Goal: Transaction & Acquisition: Purchase product/service

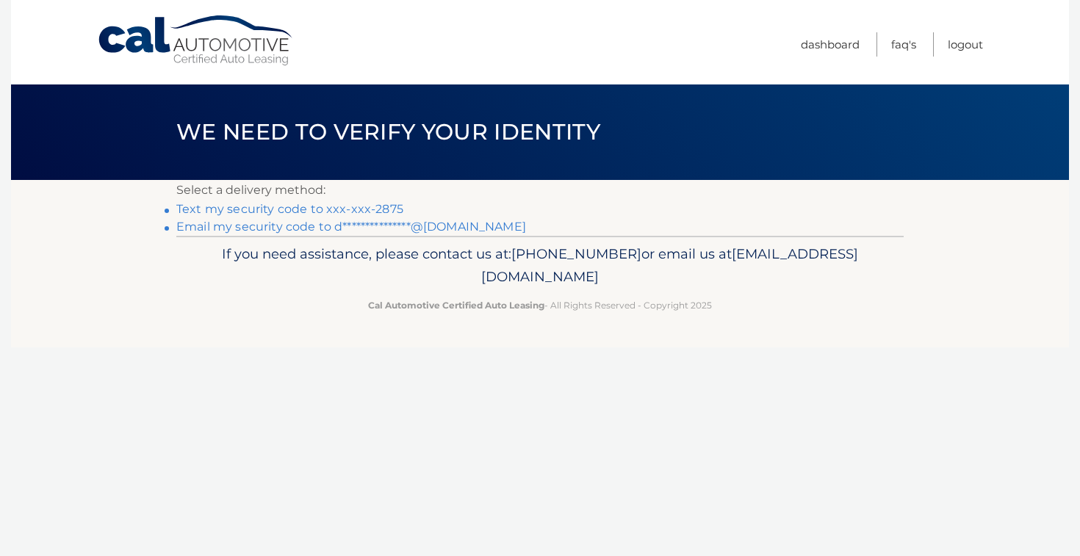
click at [377, 216] on link "Text my security code to xxx-xxx-2875" at bounding box center [289, 209] width 227 height 14
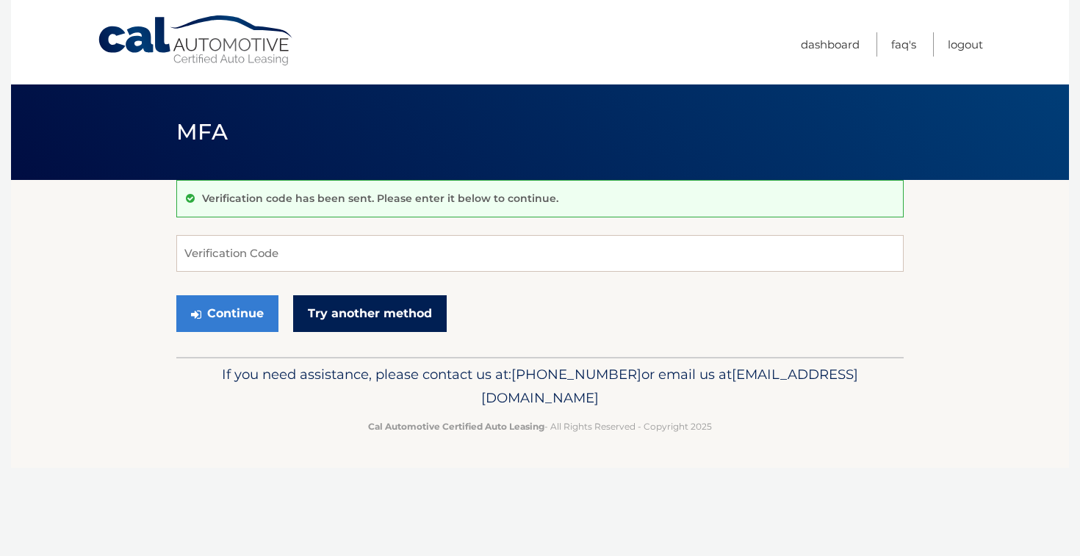
click at [331, 303] on link "Try another method" at bounding box center [370, 313] width 154 height 37
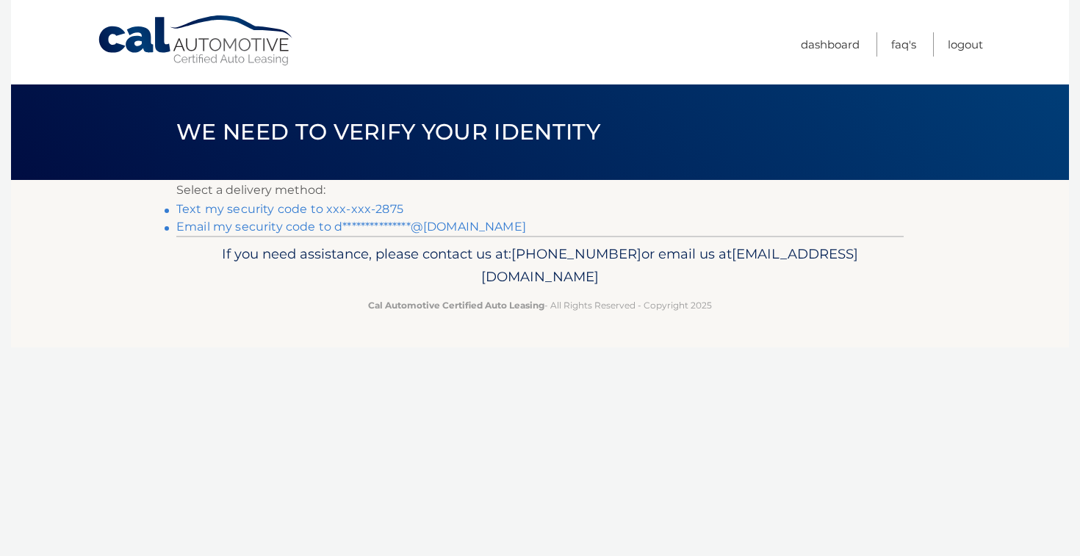
click at [325, 211] on link "Text my security code to xxx-xxx-2875" at bounding box center [289, 209] width 227 height 14
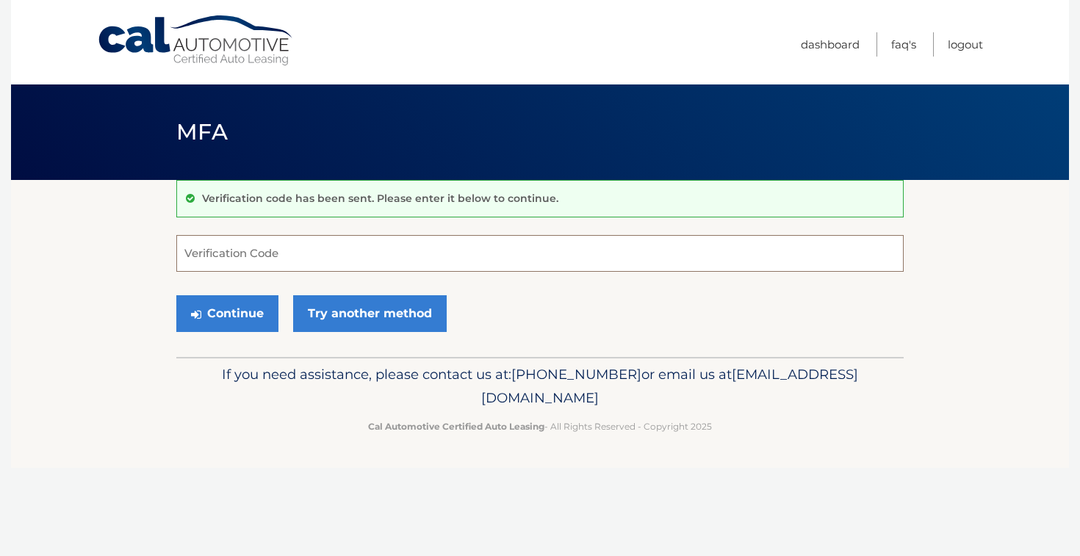
click at [314, 252] on input "Verification Code" at bounding box center [539, 253] width 727 height 37
type input "576997"
click at [176, 295] on button "Continue" at bounding box center [227, 313] width 102 height 37
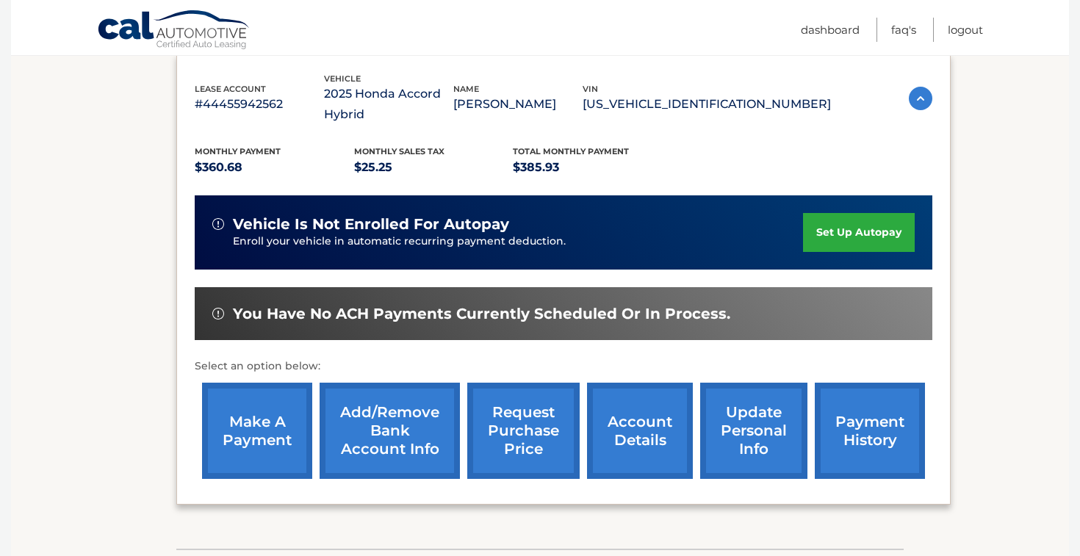
scroll to position [251, 0]
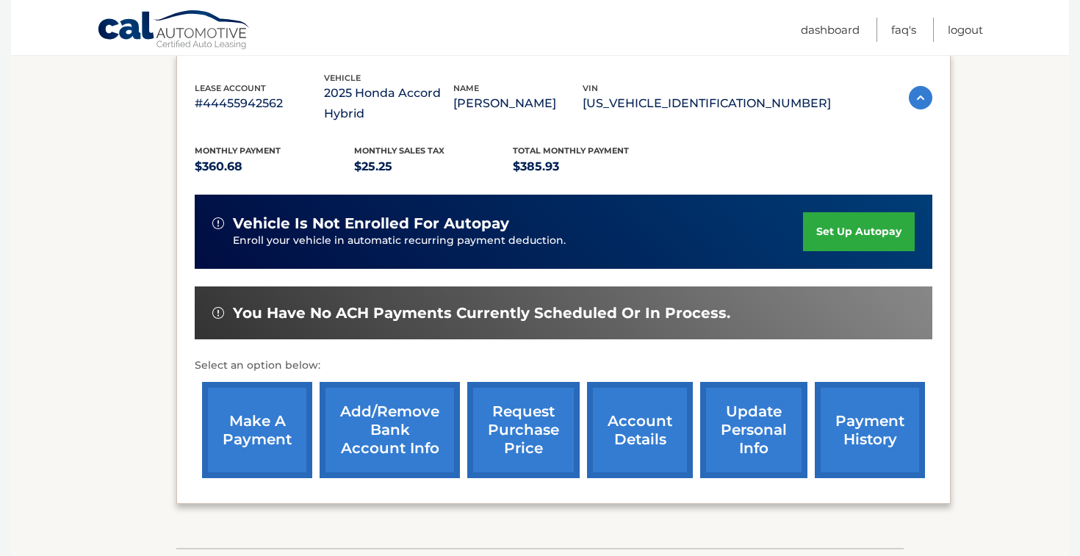
click at [844, 228] on link "set up autopay" at bounding box center [859, 231] width 112 height 39
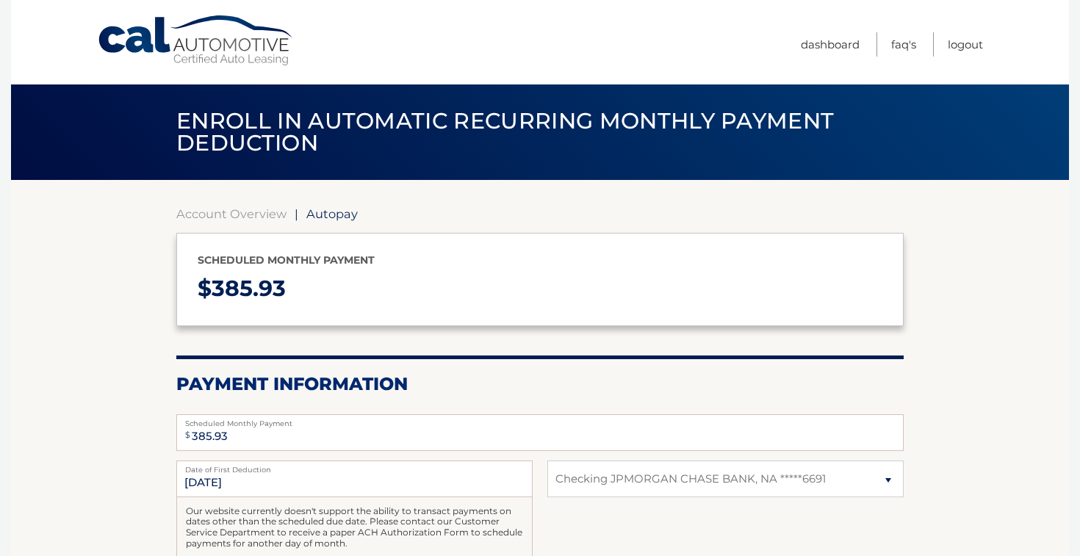
select select "MjhlYTA1YjYtNmJhMS00YmFmLWFkMDMtZjFmZDJhZTZjYTBi"
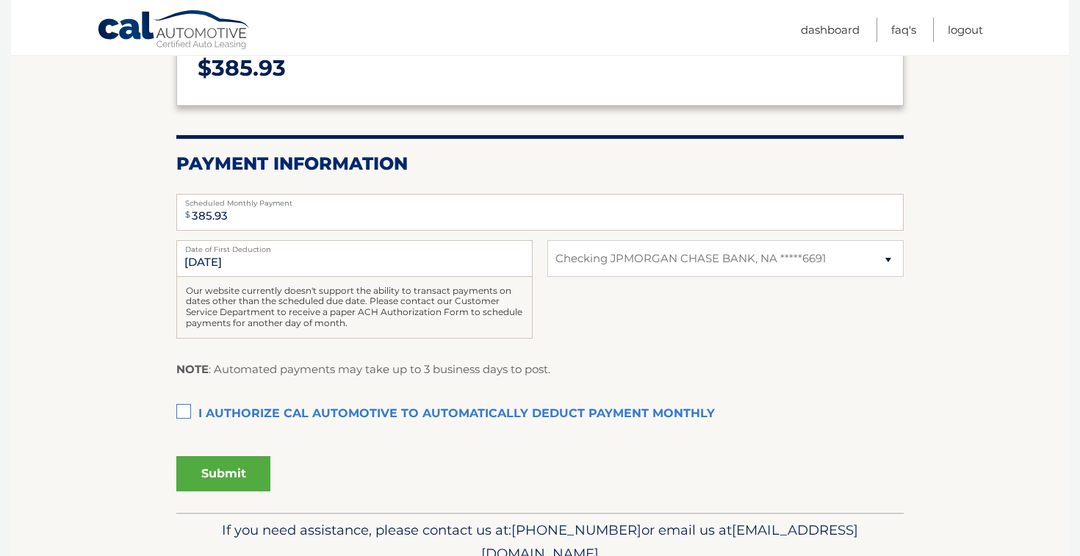
scroll to position [223, 0]
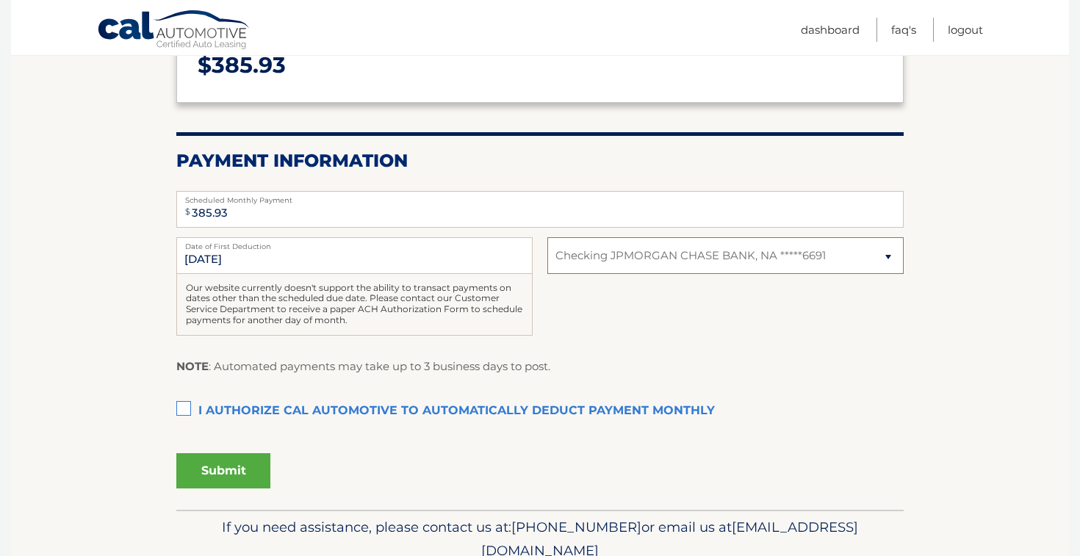
click at [843, 251] on select "Select Bank Account Checking JPMORGAN CHASE BANK, NA *****6691" at bounding box center [725, 255] width 356 height 37
click at [547, 237] on select "Select Bank Account Checking JPMORGAN CHASE BANK, NA *****6691" at bounding box center [725, 255] width 356 height 37
click at [182, 409] on label "I authorize cal automotive to automatically deduct payment monthly This checkbo…" at bounding box center [539, 411] width 727 height 29
click at [0, 0] on input "I authorize cal automotive to automatically deduct payment monthly This checkbo…" at bounding box center [0, 0] width 0 height 0
click at [216, 486] on button "Submit" at bounding box center [223, 470] width 94 height 35
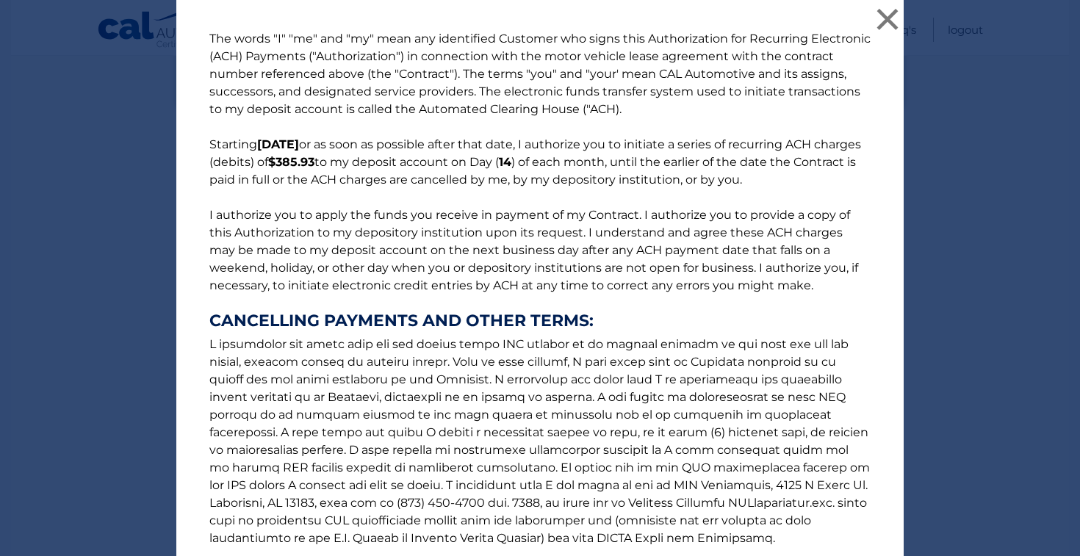
scroll to position [155, 0]
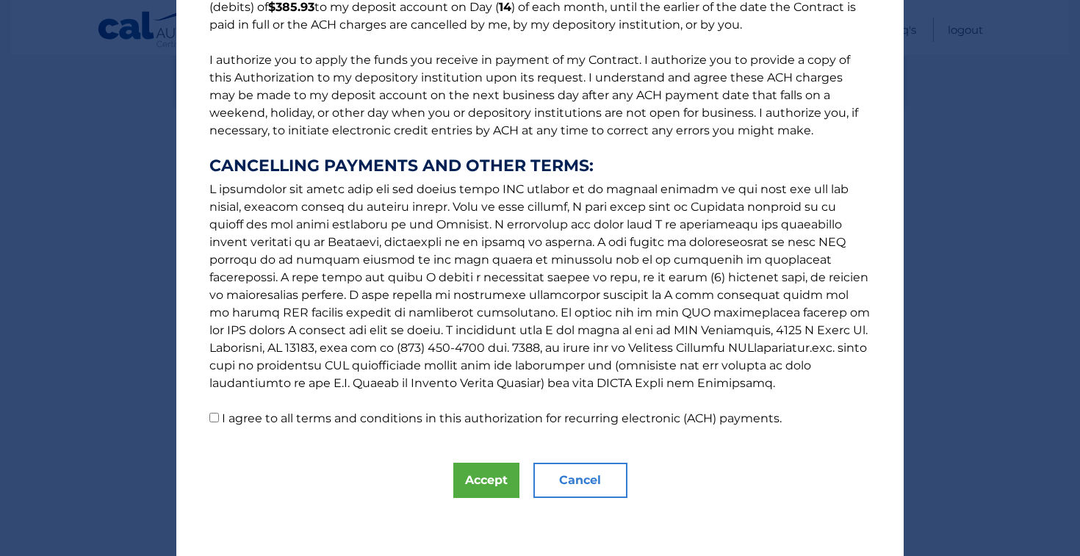
click at [220, 417] on p "The words "I" "me" and "my" mean any identified Customer who signs this Authori…" at bounding box center [540, 151] width 691 height 553
click at [216, 417] on input "I agree to all terms and conditions in this authorization for recurring electro…" at bounding box center [214, 418] width 10 height 10
checkbox input "true"
click at [489, 472] on button "Accept" at bounding box center [486, 480] width 66 height 35
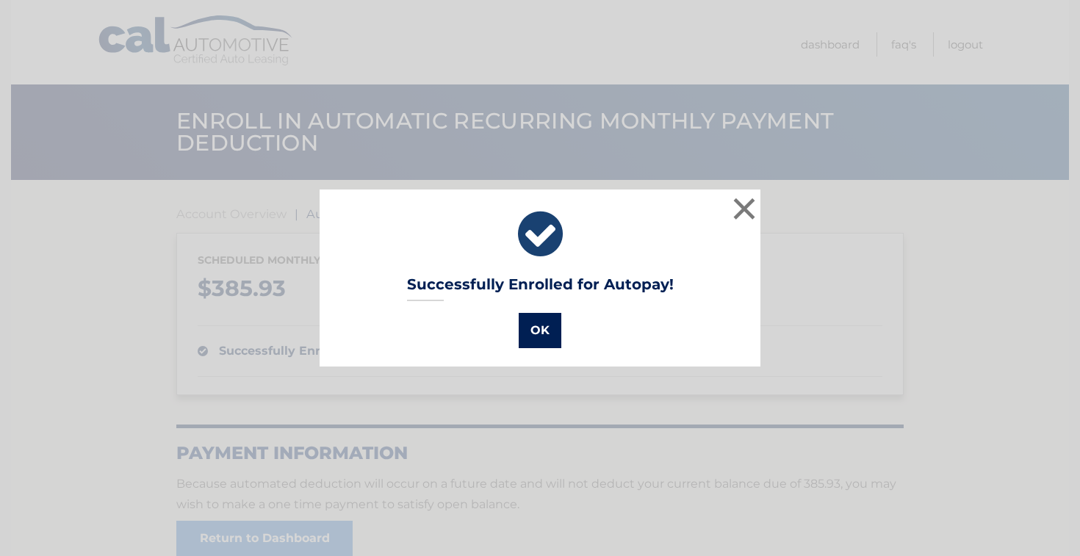
click at [528, 342] on button "OK" at bounding box center [540, 330] width 43 height 35
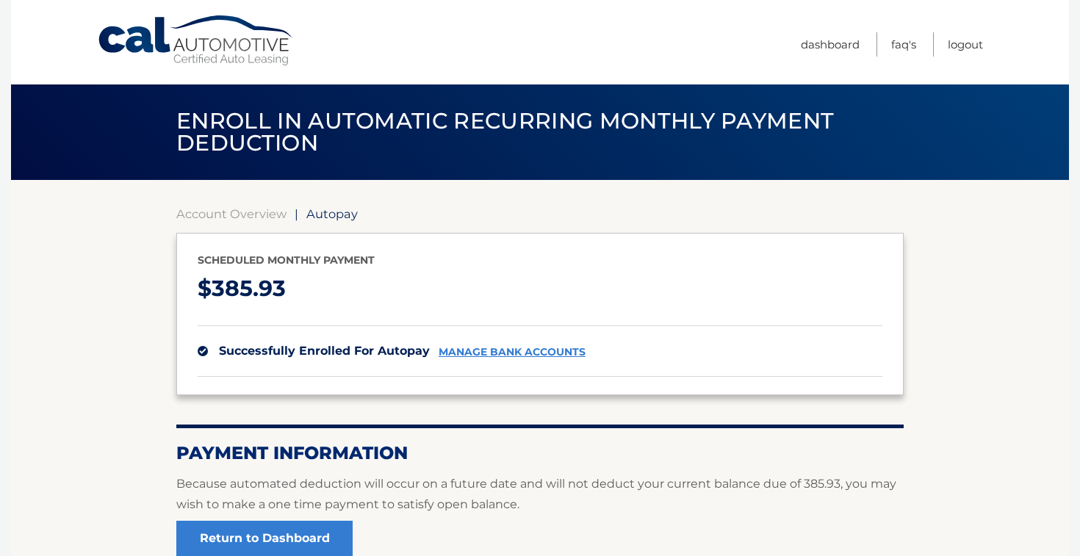
scroll to position [147, 0]
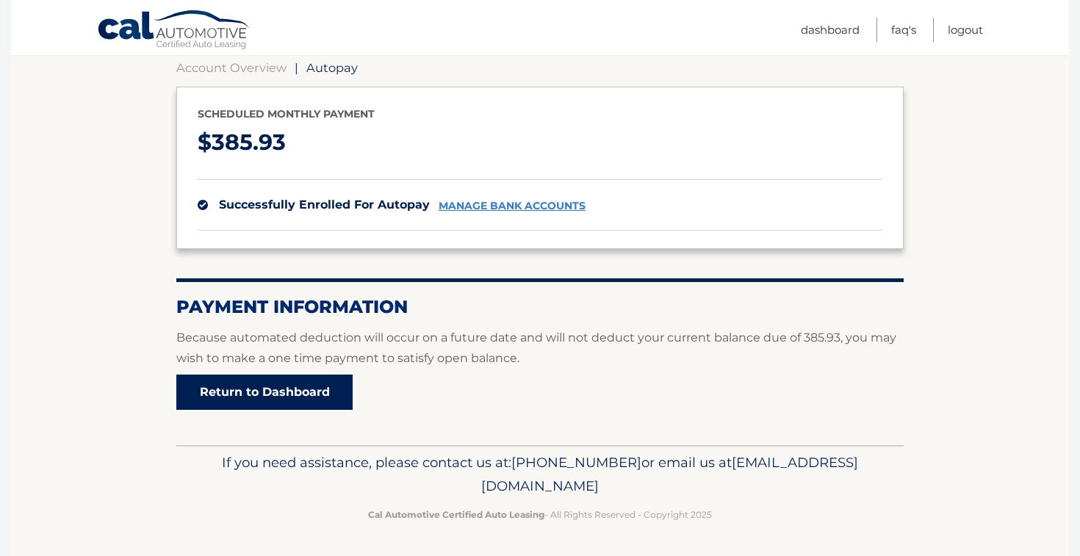
click at [306, 401] on link "Return to Dashboard" at bounding box center [264, 392] width 176 height 35
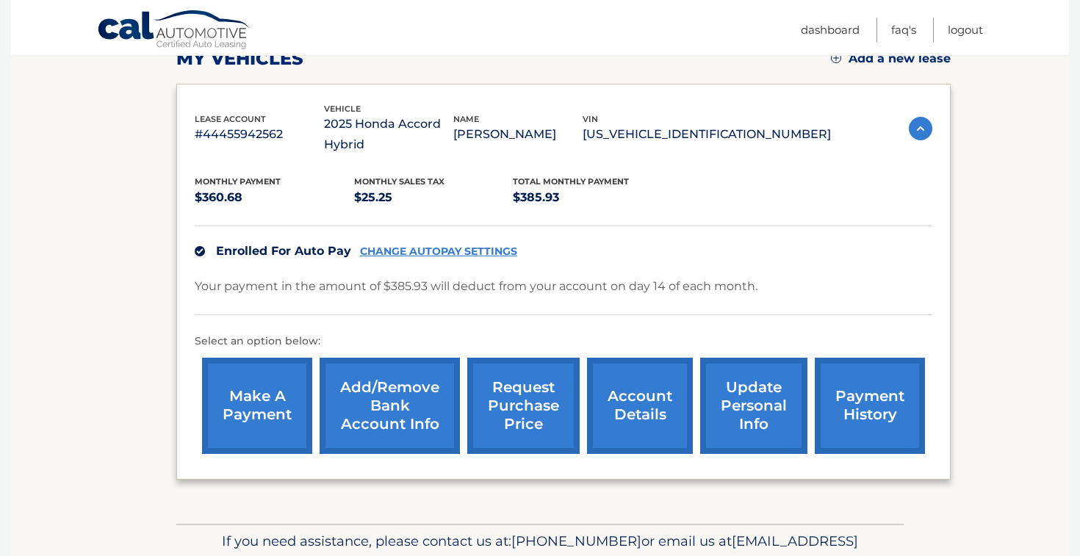
scroll to position [219, 0]
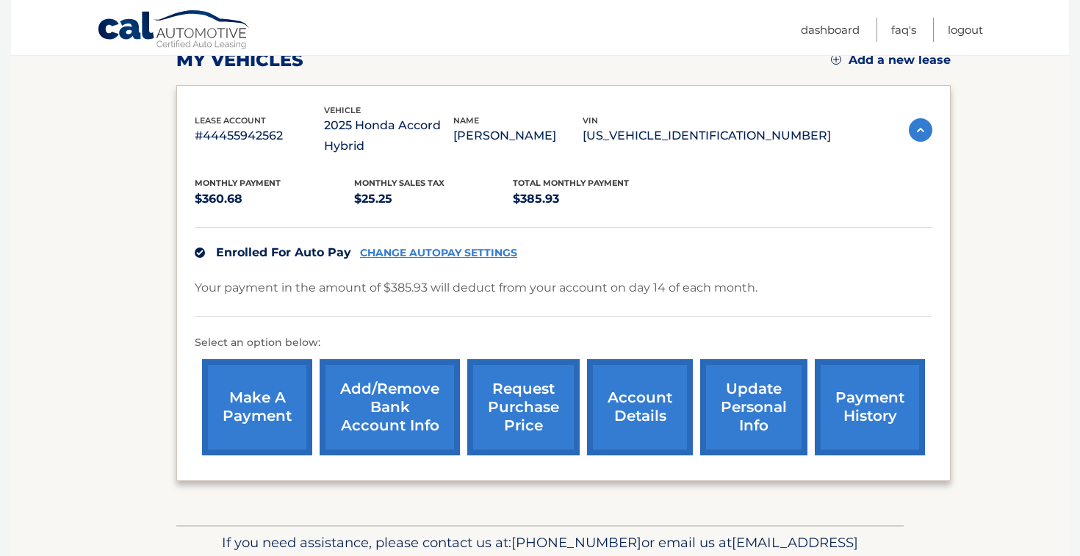
click at [827, 427] on link "payment history" at bounding box center [870, 407] width 110 height 96
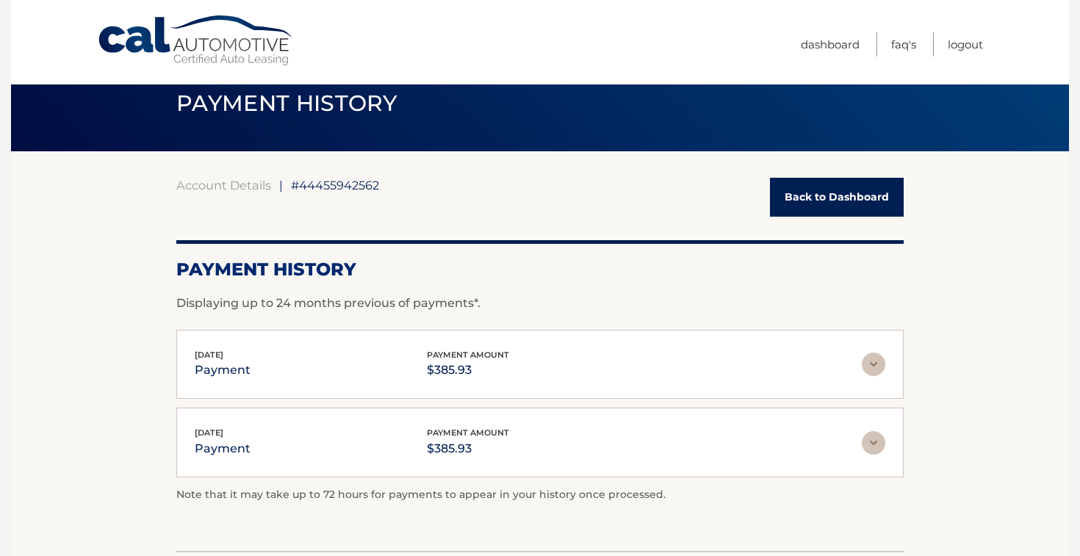
scroll to position [24, 0]
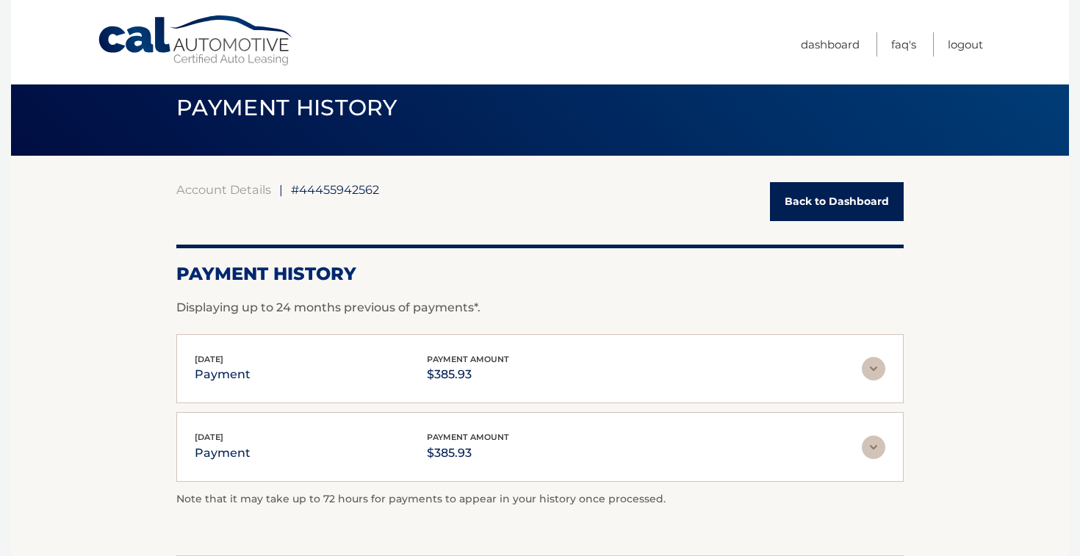
click at [818, 206] on link "Back to Dashboard" at bounding box center [837, 201] width 134 height 39
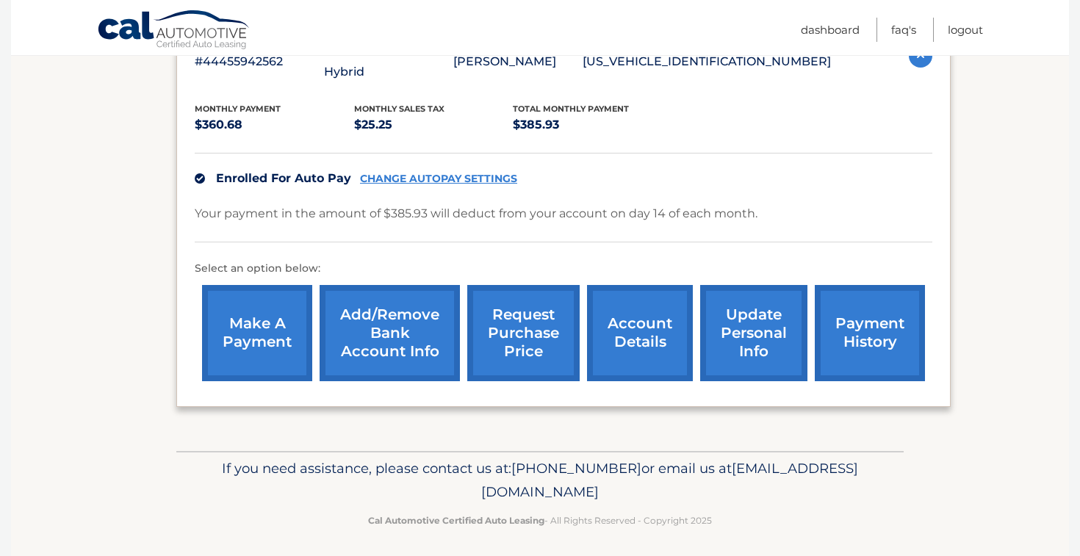
scroll to position [292, 0]
click at [254, 335] on link "make a payment" at bounding box center [257, 334] width 110 height 96
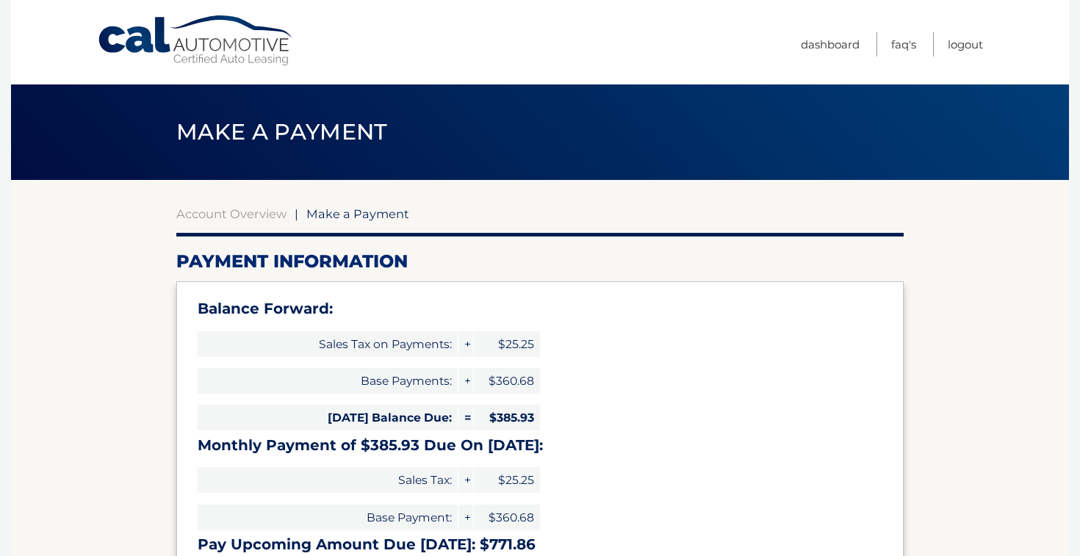
select select "MjhlYTA1YjYtNmJhMS00YmFmLWFkMDMtZjFmZDJhZTZjYTBi"
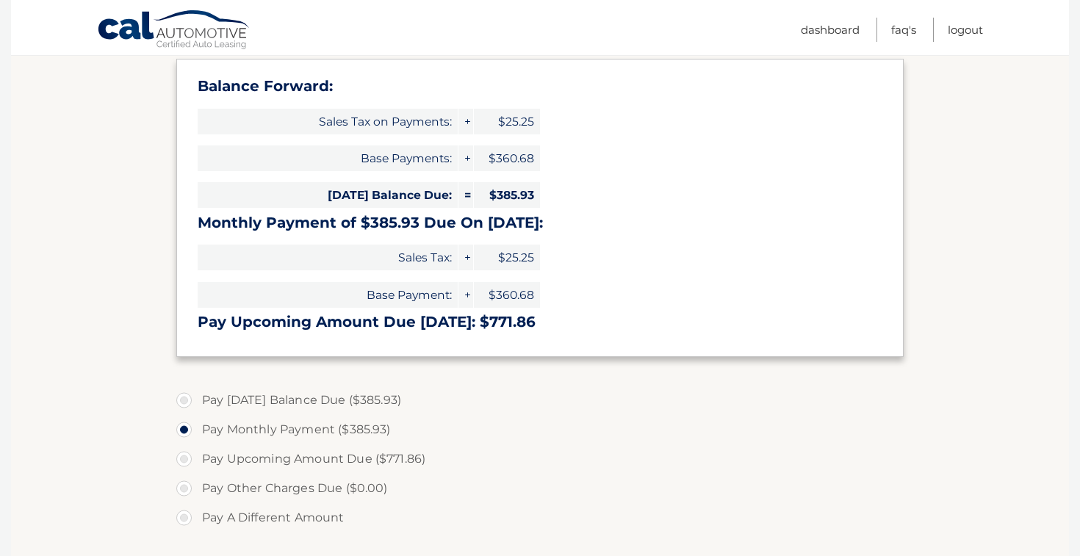
scroll to position [223, 0]
click at [192, 403] on label "Pay [DATE] Balance Due ($385.93)" at bounding box center [539, 399] width 727 height 29
click at [192, 403] on input "Pay [DATE] Balance Due ($385.93)" at bounding box center [189, 397] width 15 height 24
radio input "true"
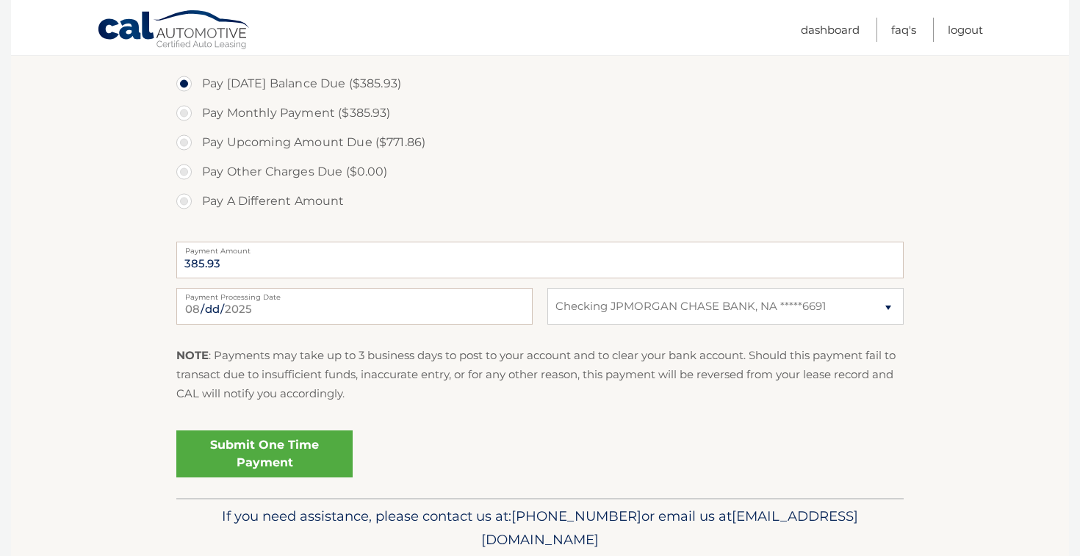
scroll to position [543, 0]
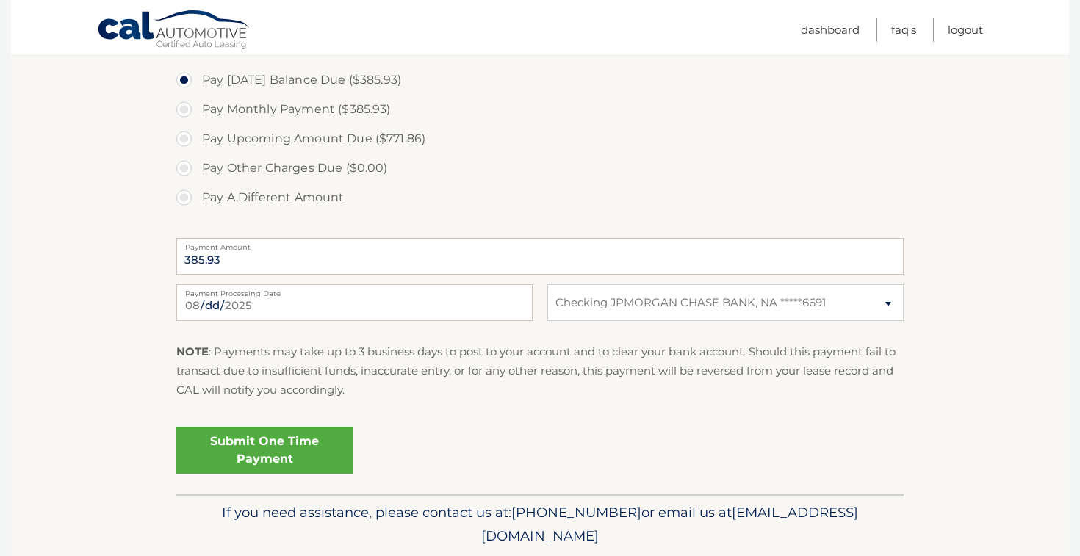
click at [201, 452] on link "Submit One Time Payment" at bounding box center [264, 450] width 176 height 47
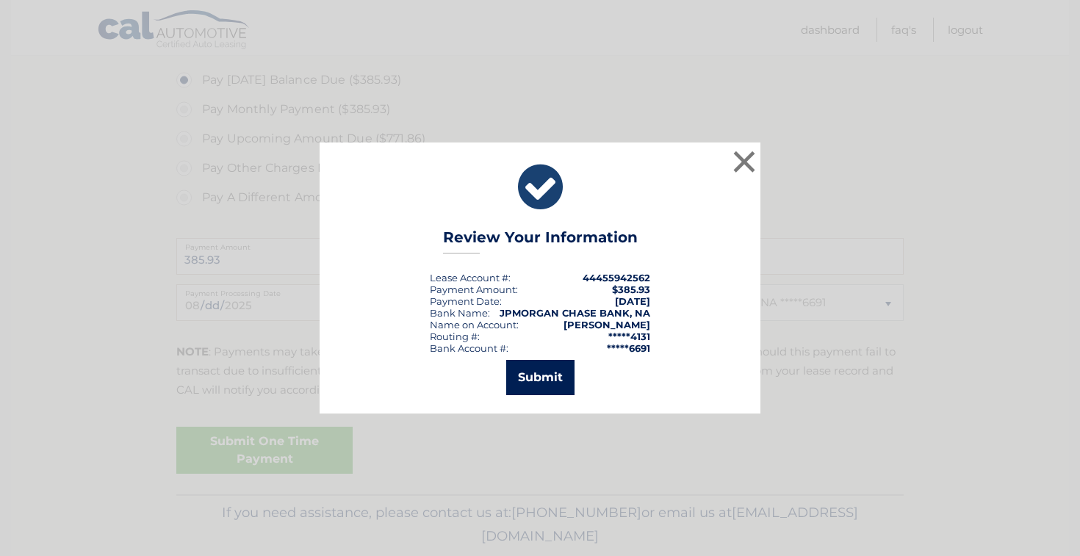
click at [525, 370] on button "Submit" at bounding box center [540, 377] width 68 height 35
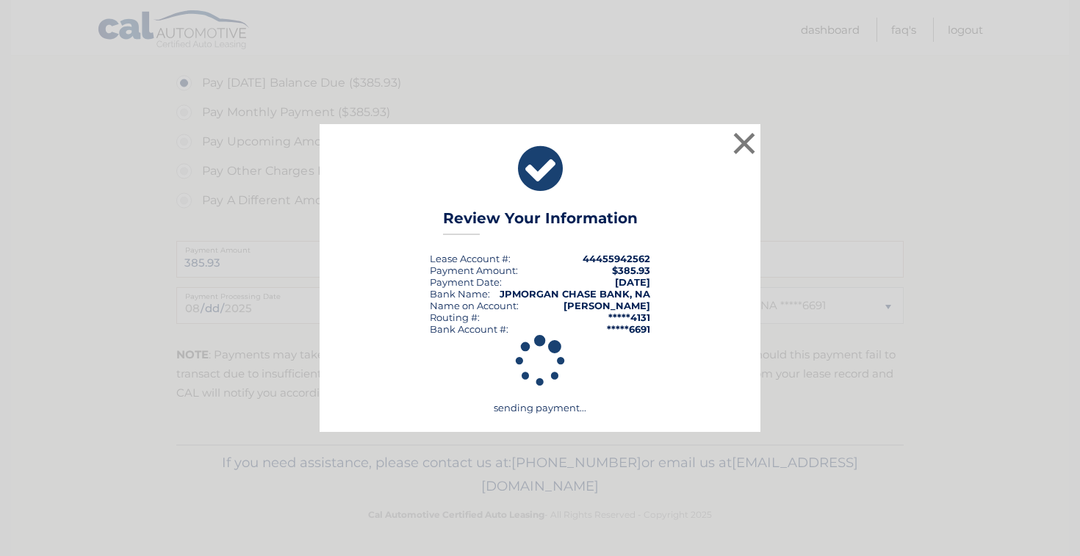
scroll to position [540, 0]
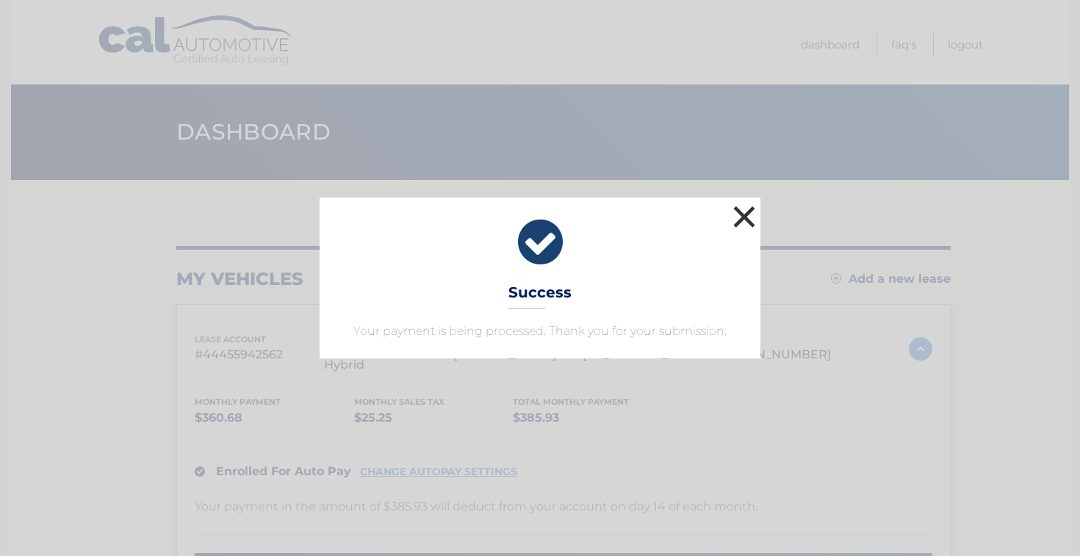
click at [746, 206] on button "×" at bounding box center [744, 216] width 29 height 29
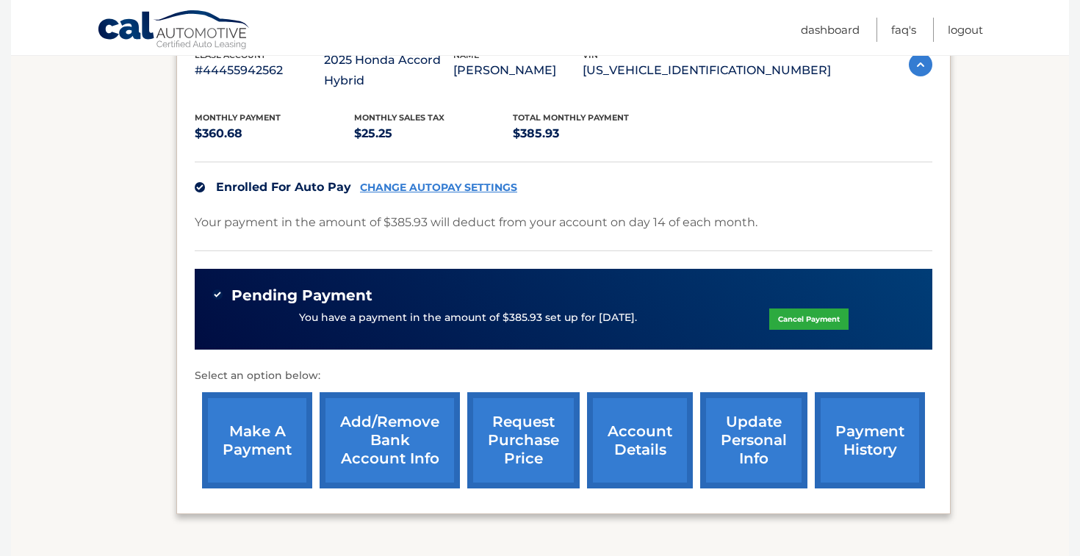
scroll to position [286, 0]
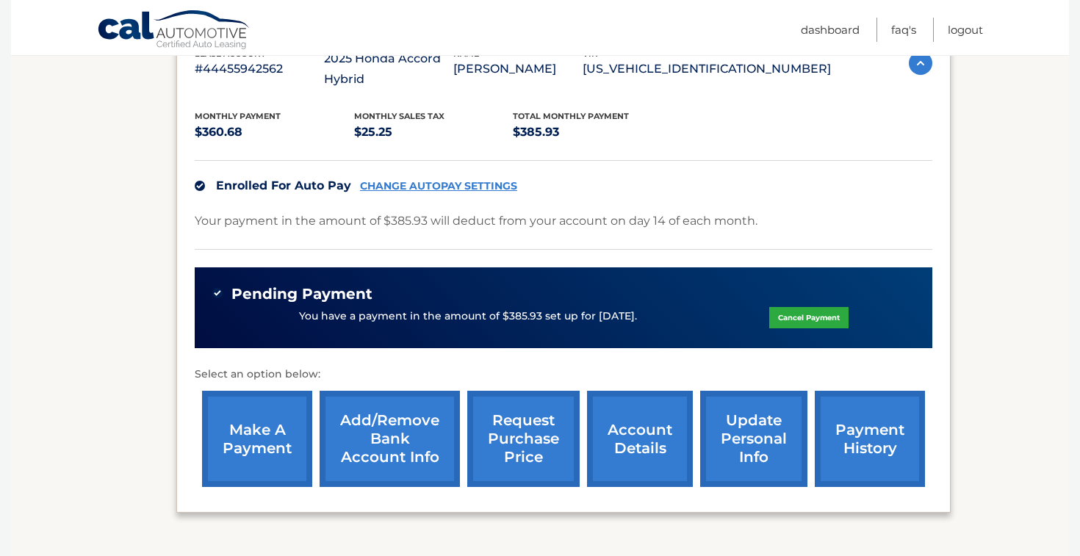
click at [863, 433] on link "payment history" at bounding box center [870, 439] width 110 height 96
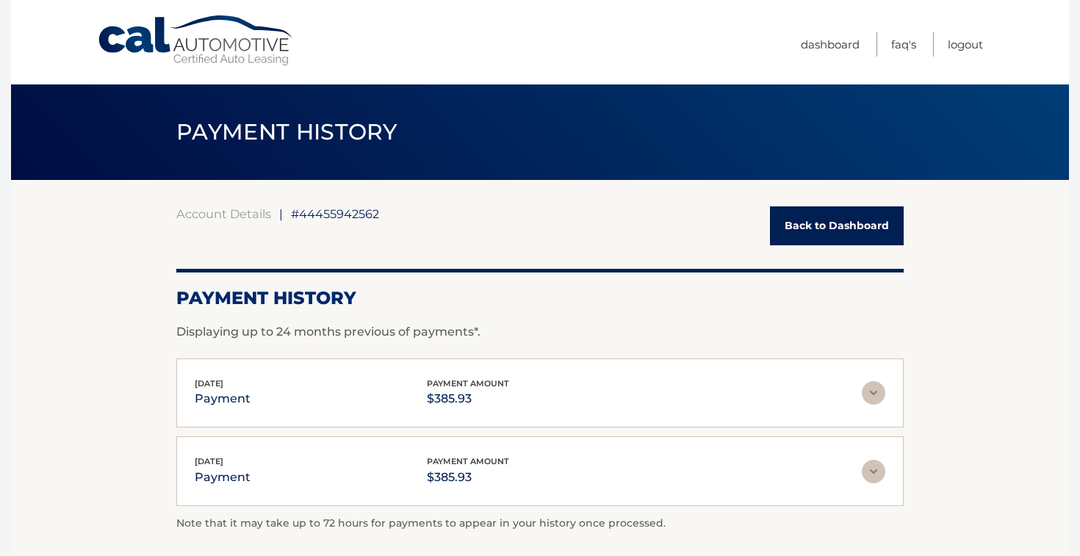
click at [262, 44] on link "Cal Automotive" at bounding box center [196, 41] width 198 height 52
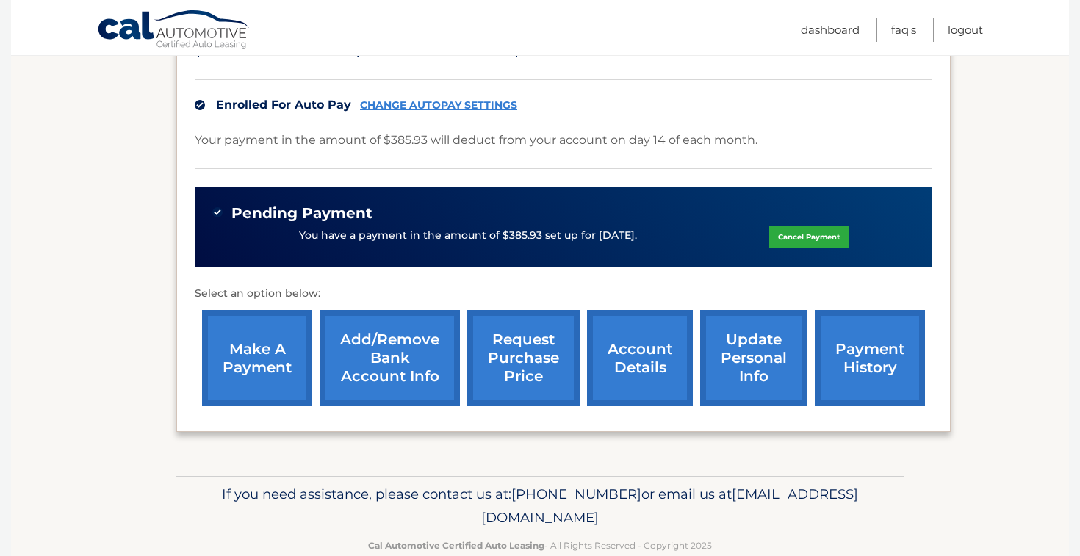
scroll to position [367, 0]
